Goal: Transaction & Acquisition: Purchase product/service

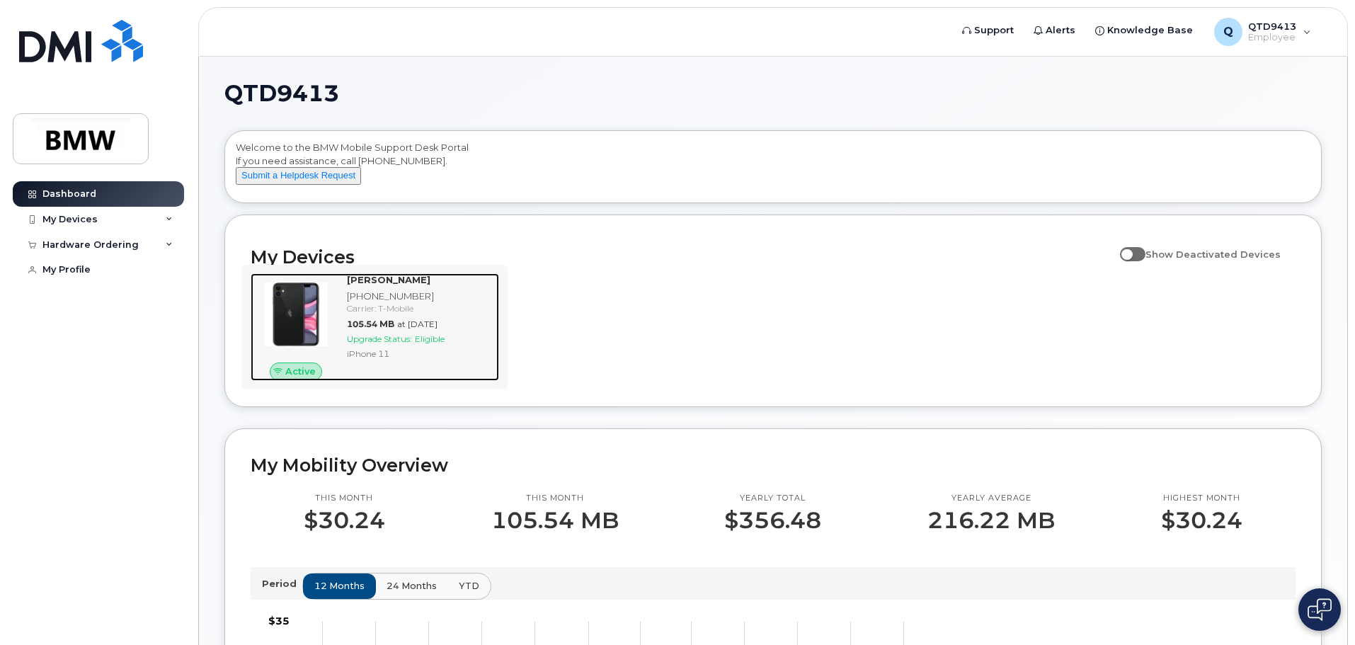
click at [396, 285] on strong "[PERSON_NAME]" at bounding box center [389, 279] width 84 height 11
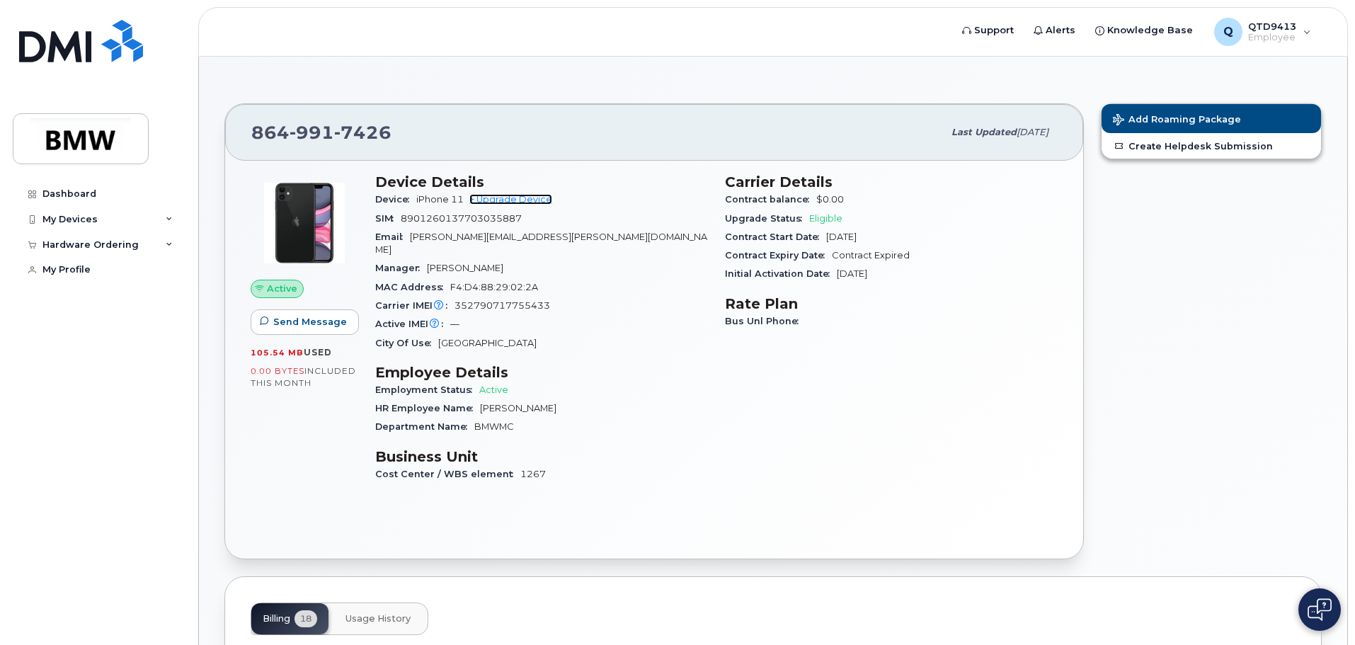
click at [541, 197] on link "+ Upgrade Device" at bounding box center [510, 199] width 83 height 11
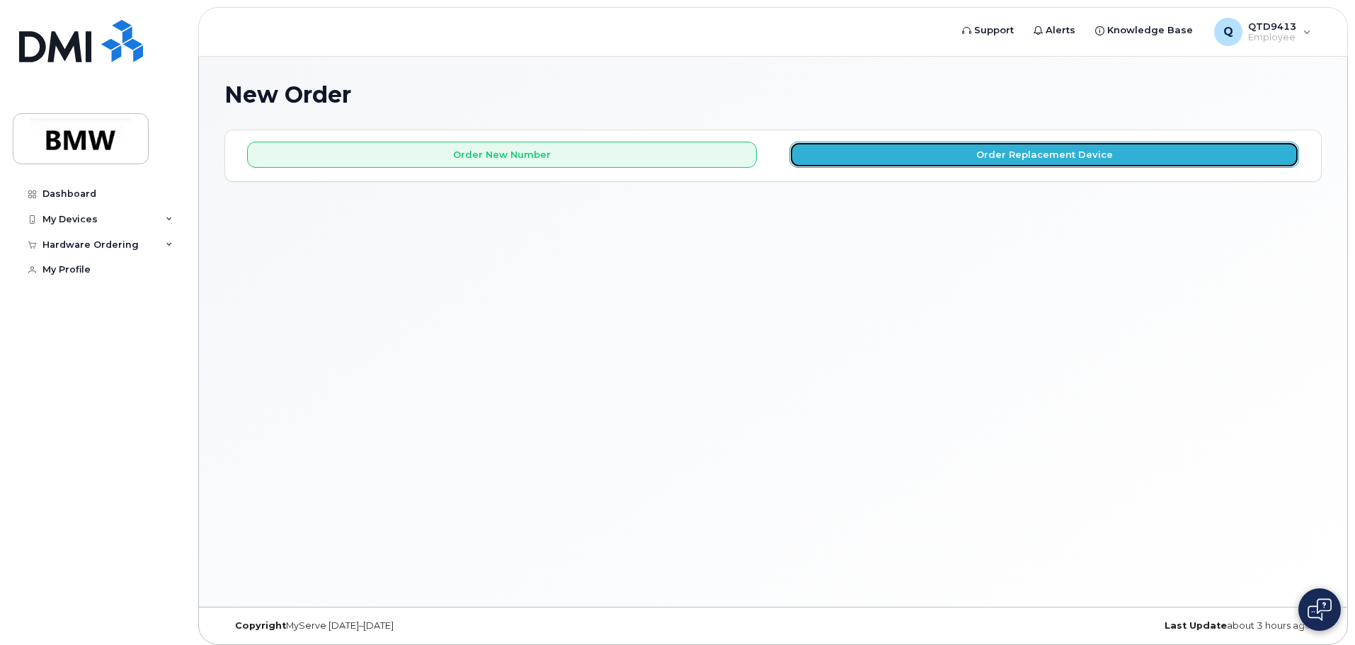
click at [899, 152] on button "Order Replacement Device" at bounding box center [1044, 155] width 510 height 26
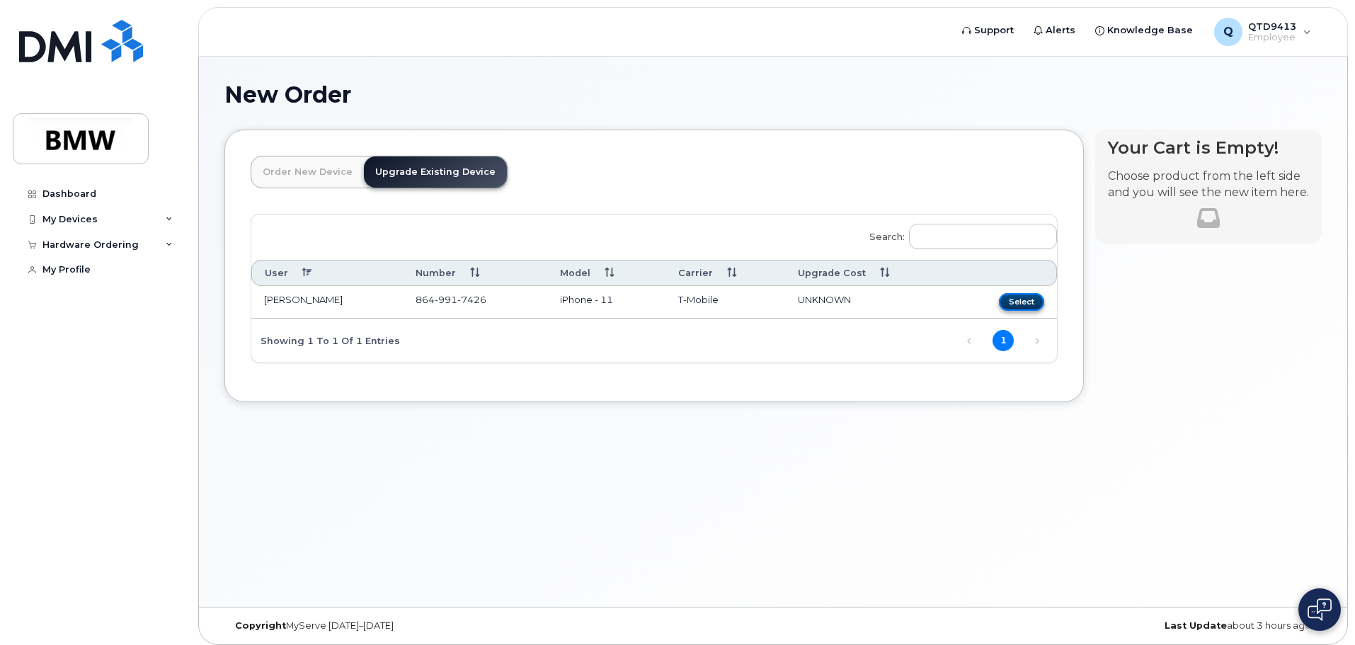
click at [1037, 301] on button "Select" at bounding box center [1021, 302] width 45 height 18
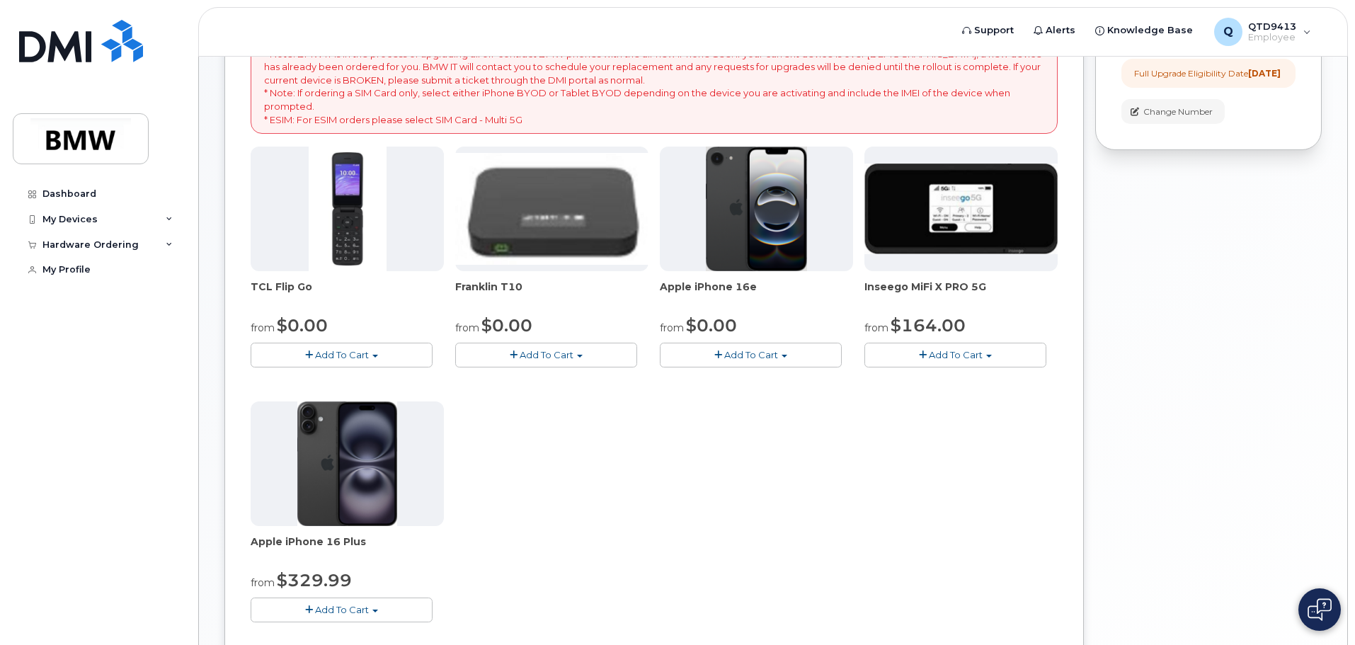
scroll to position [236, 0]
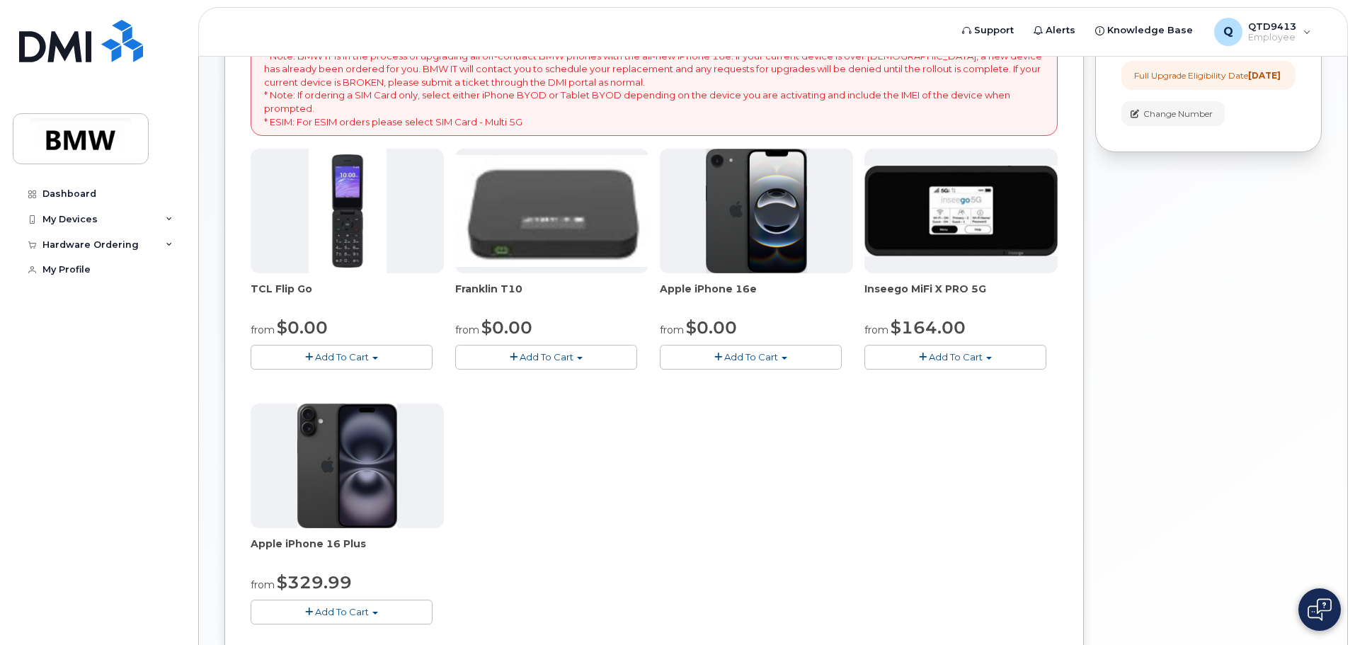
click at [788, 355] on button "Add To Cart" at bounding box center [751, 357] width 182 height 25
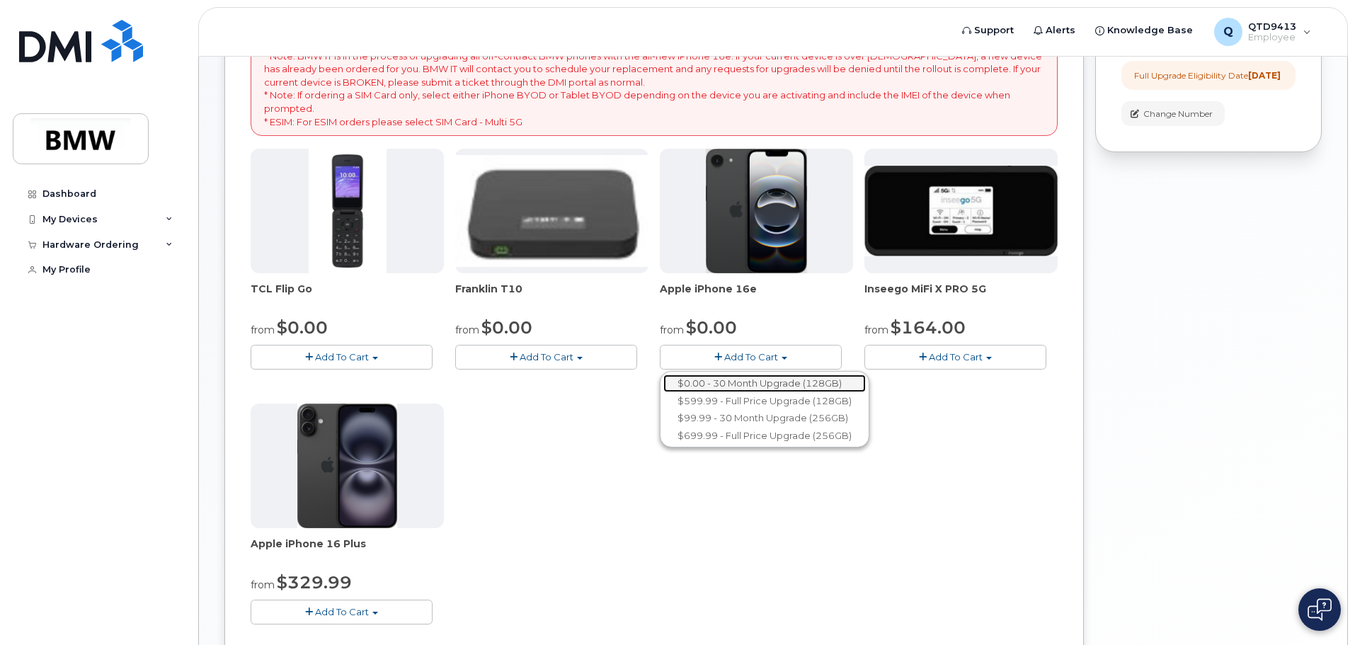
click at [783, 379] on link "$0.00 - 30 Month Upgrade (128GB)" at bounding box center [764, 383] width 202 height 18
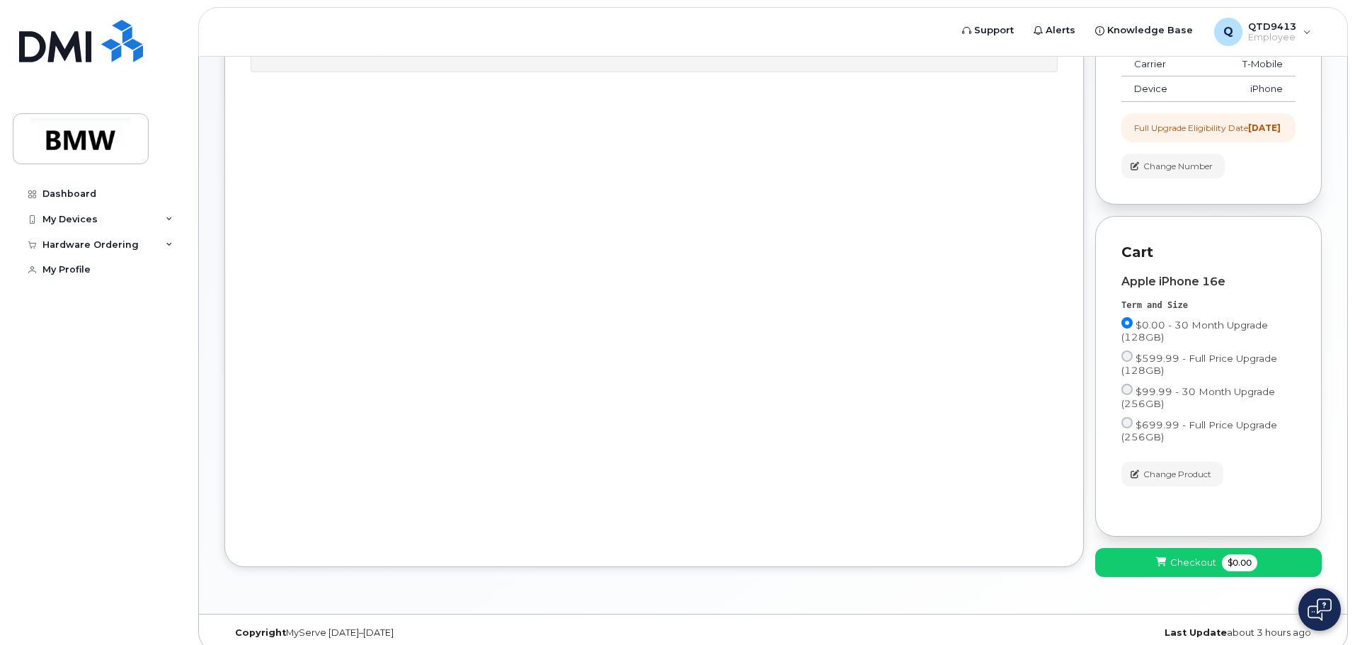
scroll to position [209, 0]
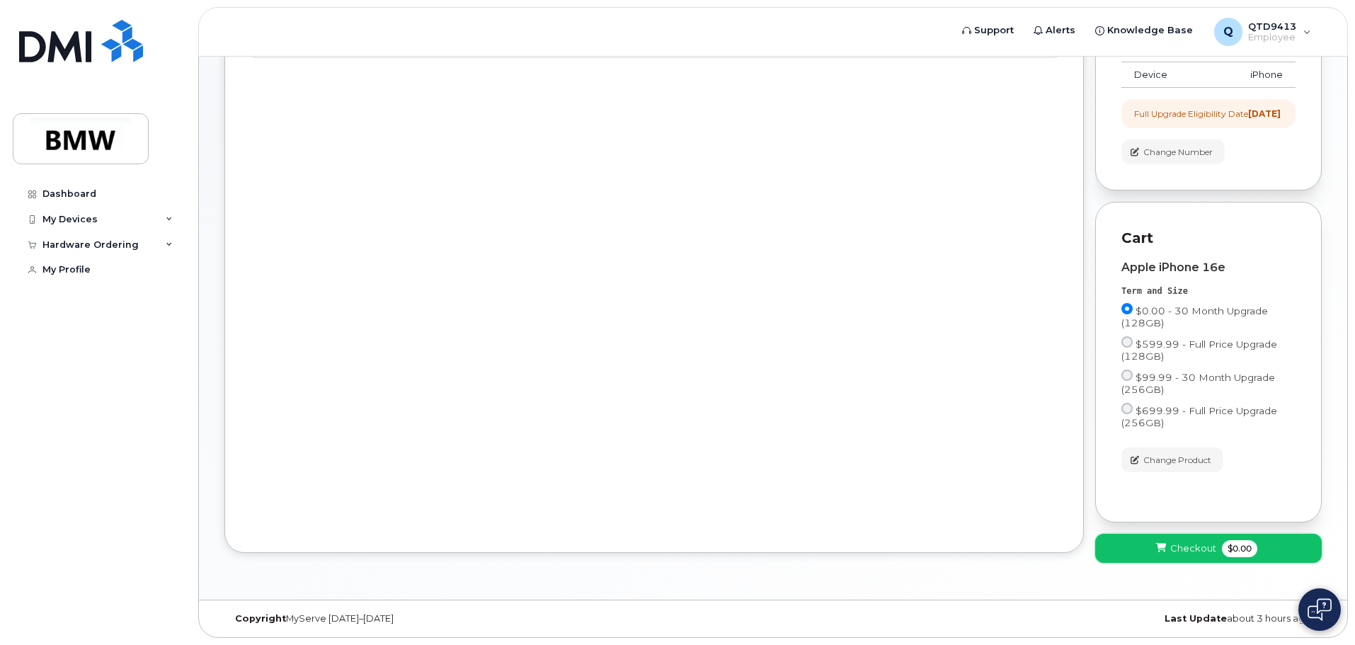
click at [1171, 551] on span "Checkout" at bounding box center [1193, 547] width 46 height 13
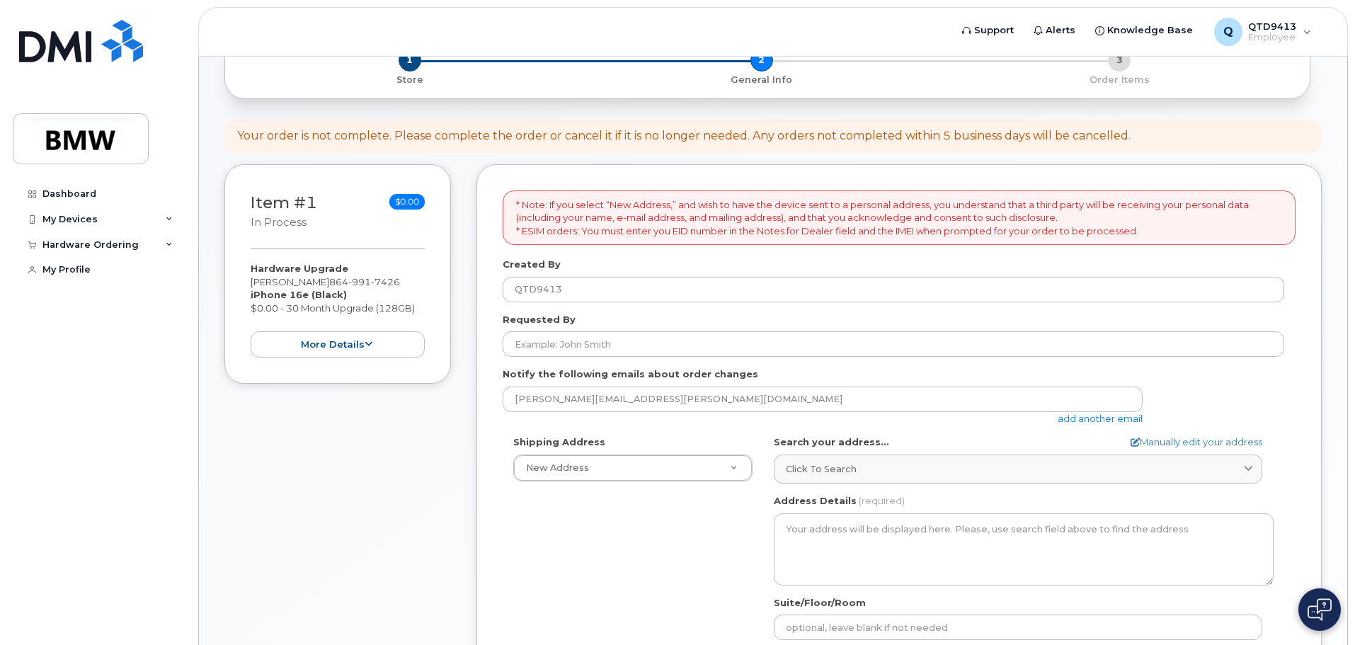
scroll to position [62, 0]
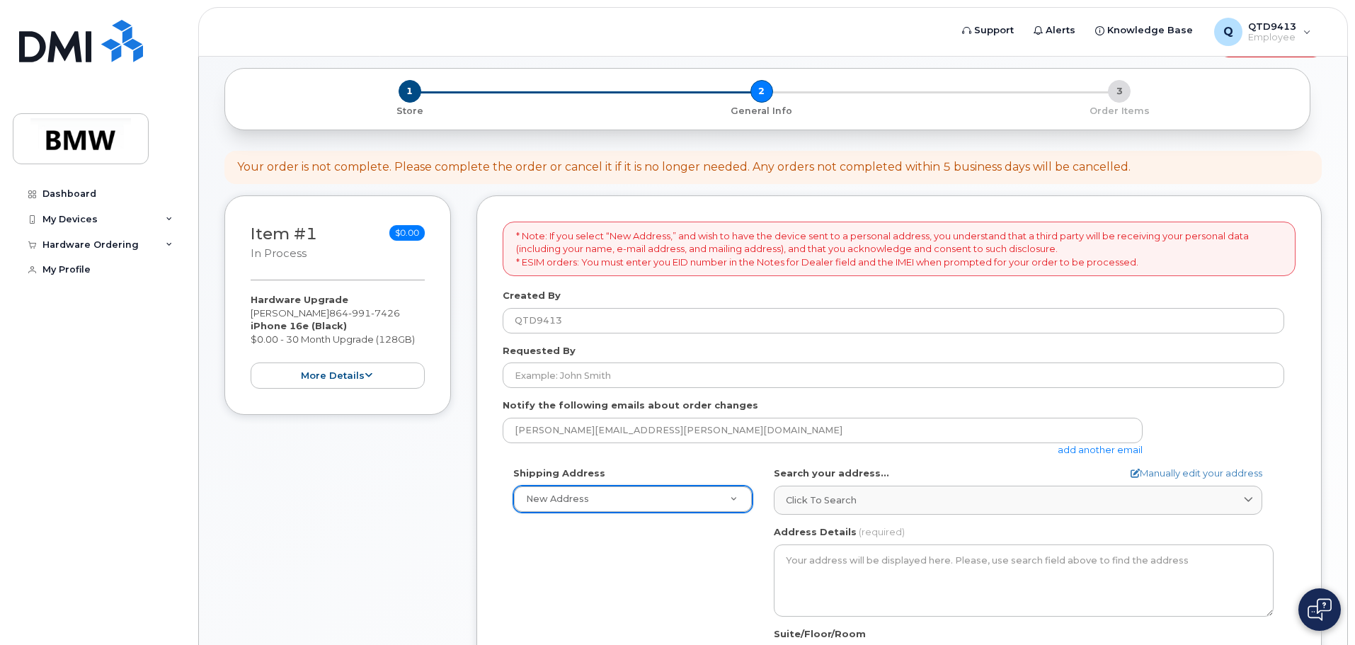
drag, startPoint x: 726, startPoint y: 493, endPoint x: 686, endPoint y: 526, distance: 51.3
click at [686, 526] on div "Shipping Address New Address New Address BMW MC Plant BMW [GEOGRAPHIC_DATA] Fin…" at bounding box center [892, 628] width 781 height 325
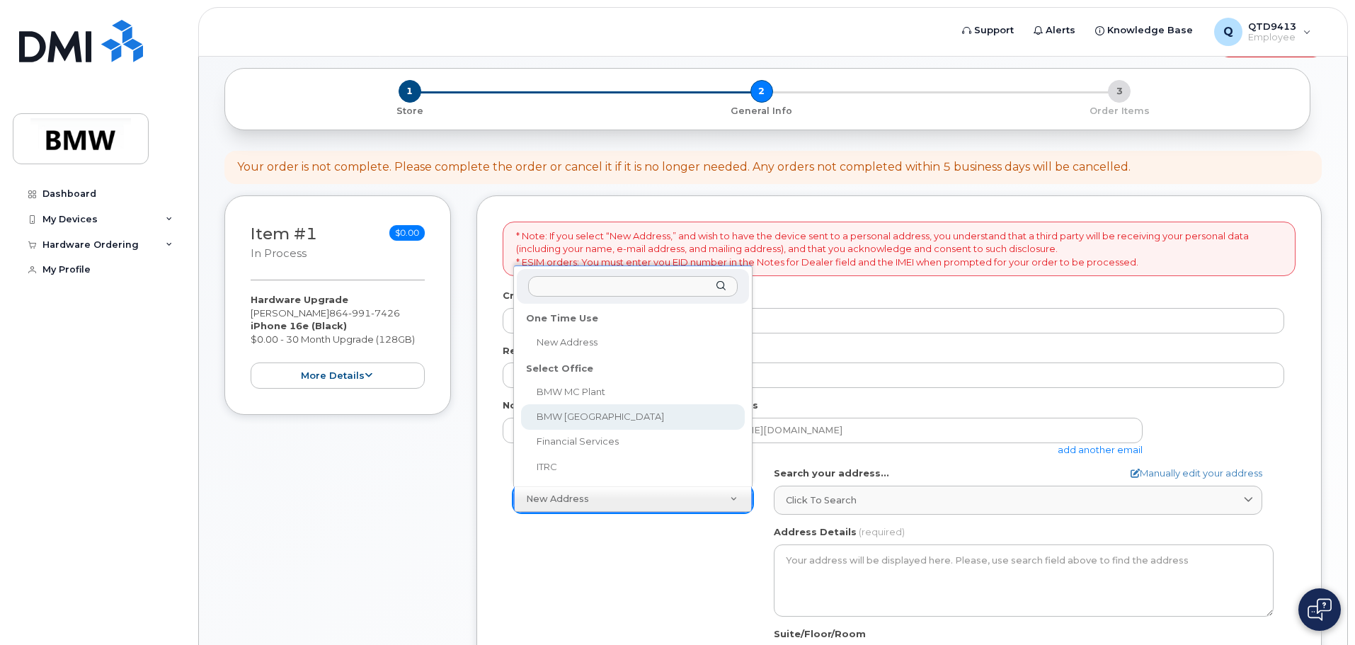
select select
type textarea "[GEOGRAPHIC_DATA] [GEOGRAPHIC_DATA][US_STATE]"
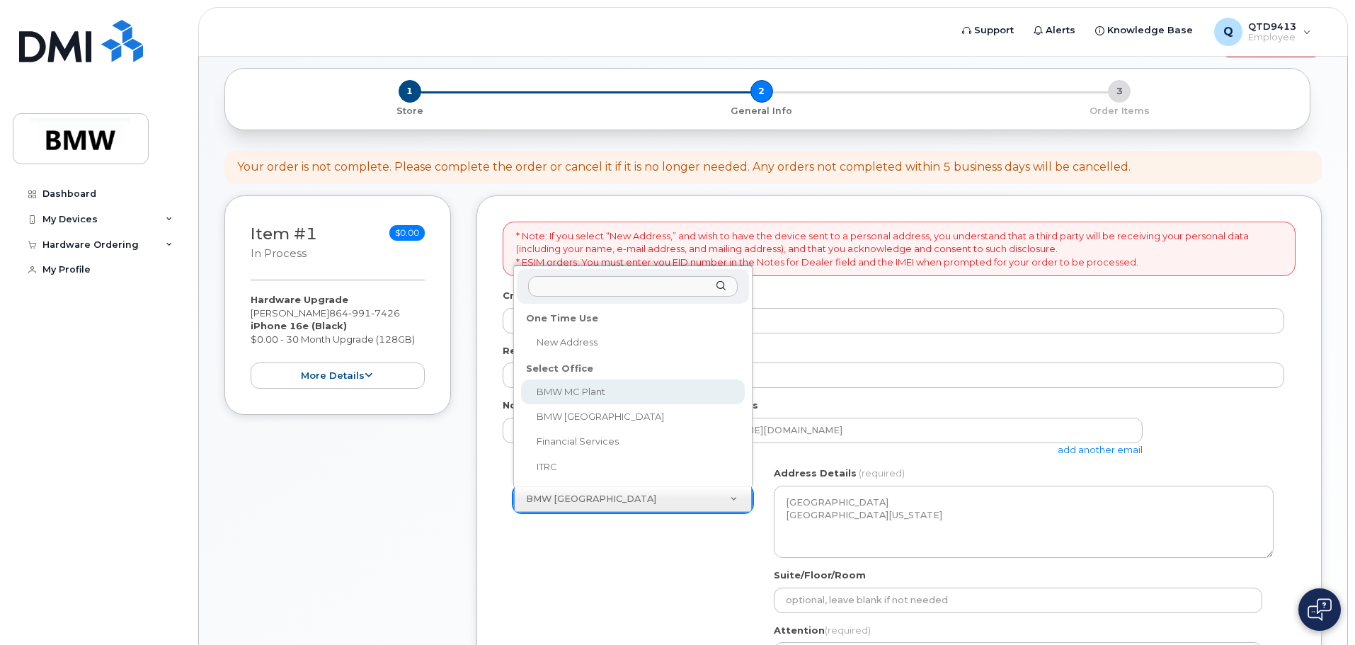
select select
type textarea "[STREET_ADDRESS] Greer [US_STATE] 29651-6731"
